Goal: Transaction & Acquisition: Purchase product/service

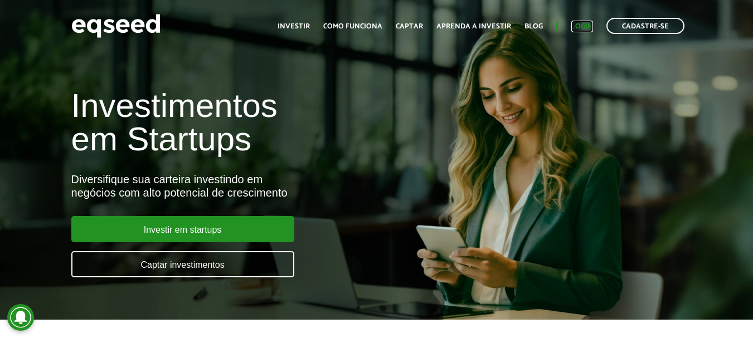
click at [581, 26] on link "Login" at bounding box center [582, 26] width 22 height 7
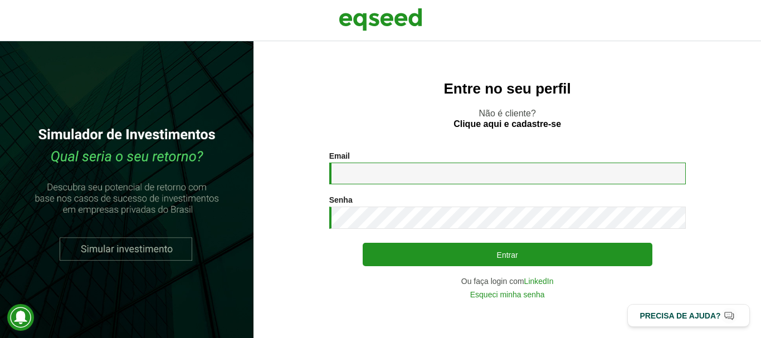
click at [369, 175] on input "Email *" at bounding box center [507, 174] width 357 height 22
type input "**********"
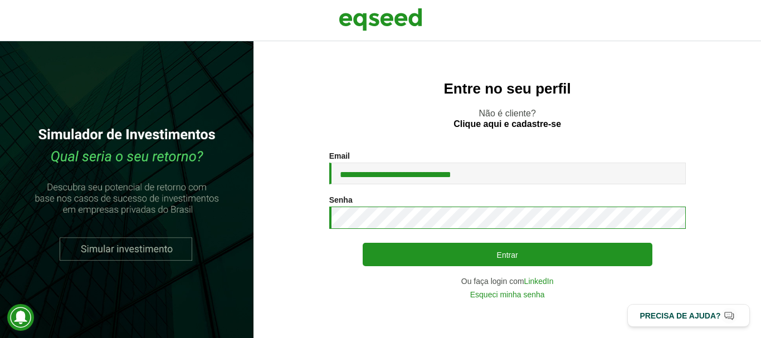
click at [363, 243] on button "Entrar" at bounding box center [508, 254] width 290 height 23
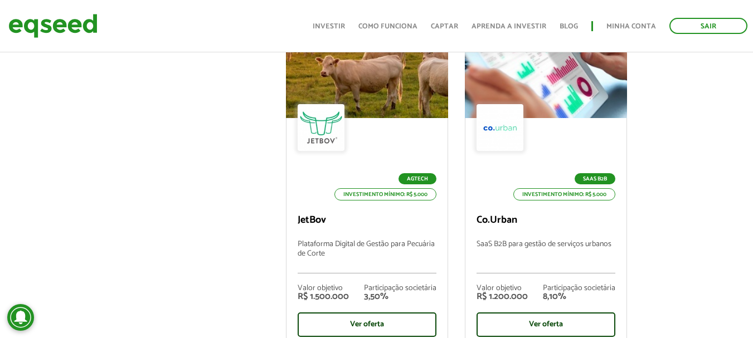
scroll to position [473, 0]
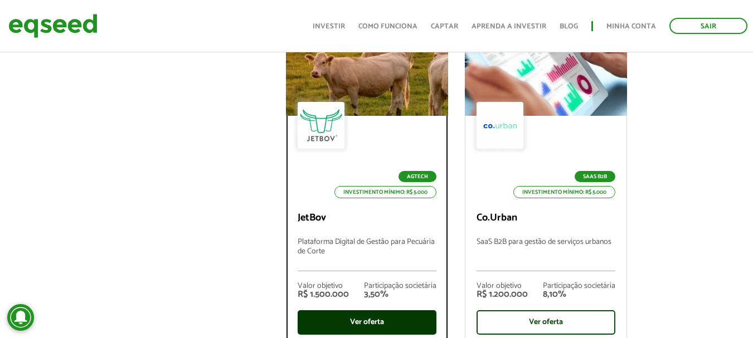
click at [328, 319] on div "Ver oferta" at bounding box center [367, 322] width 139 height 25
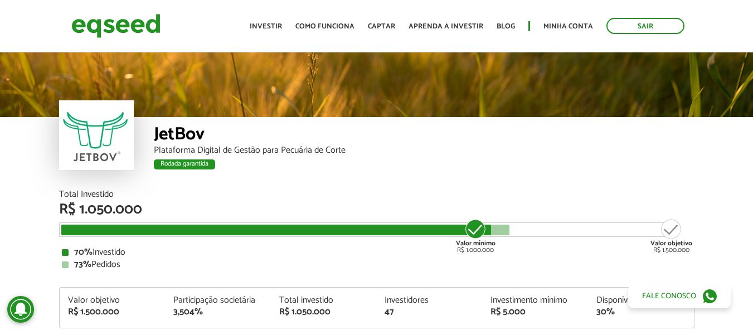
scroll to position [1153, 0]
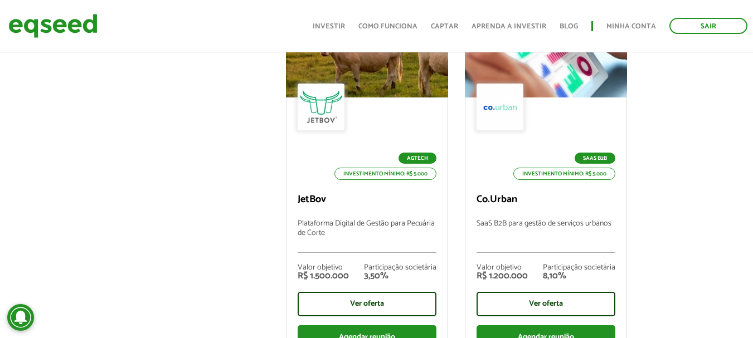
scroll to position [514, 0]
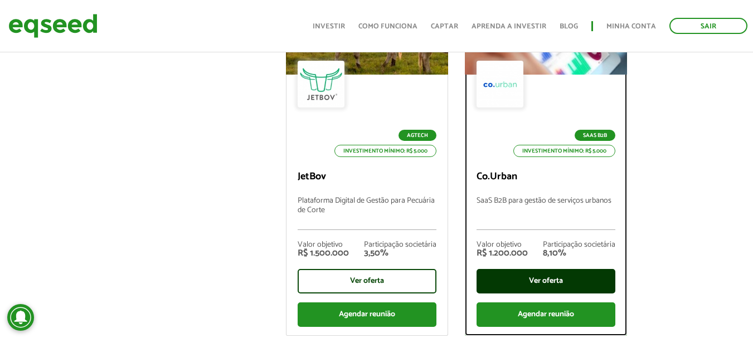
click at [488, 278] on div "Ver oferta" at bounding box center [545, 281] width 139 height 25
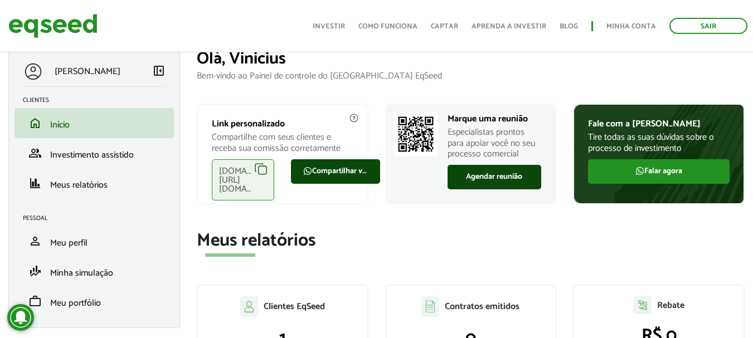
scroll to position [0, 0]
